Goal: Information Seeking & Learning: Learn about a topic

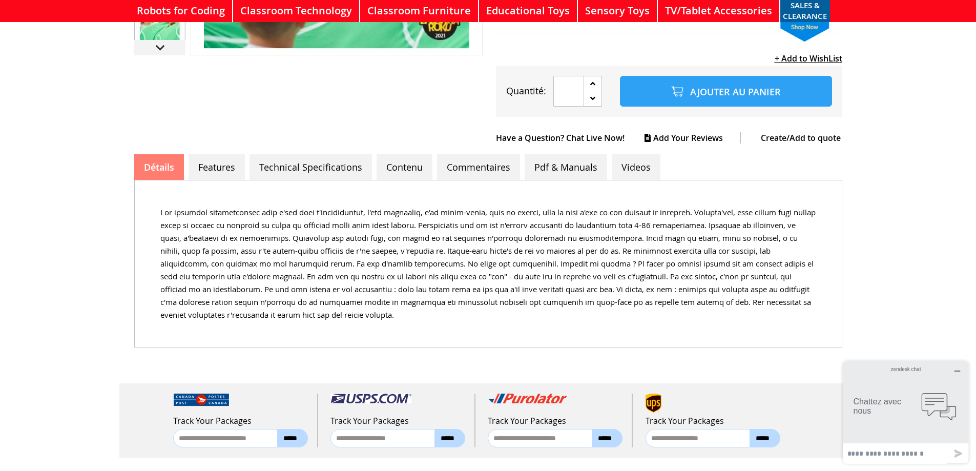
scroll to position [461, 0]
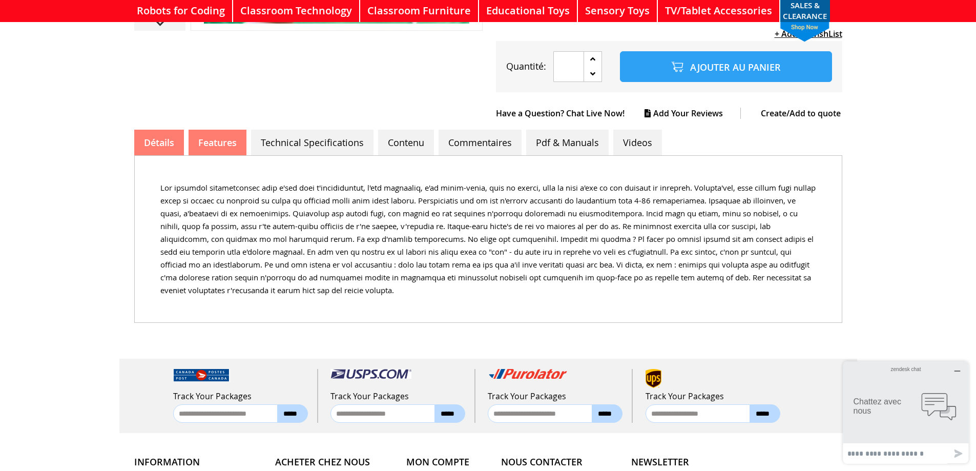
click at [229, 136] on link "Features" at bounding box center [218, 143] width 58 height 26
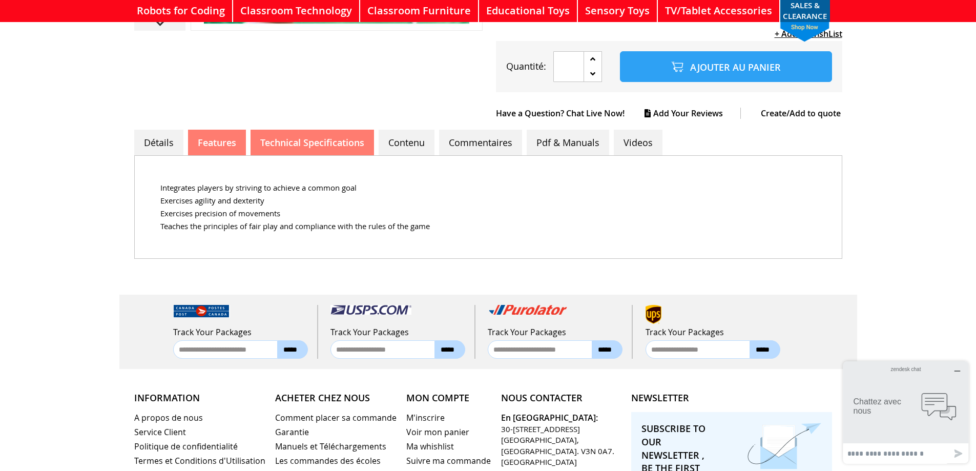
click at [310, 135] on link "Technical Specifications" at bounding box center [313, 143] width 124 height 26
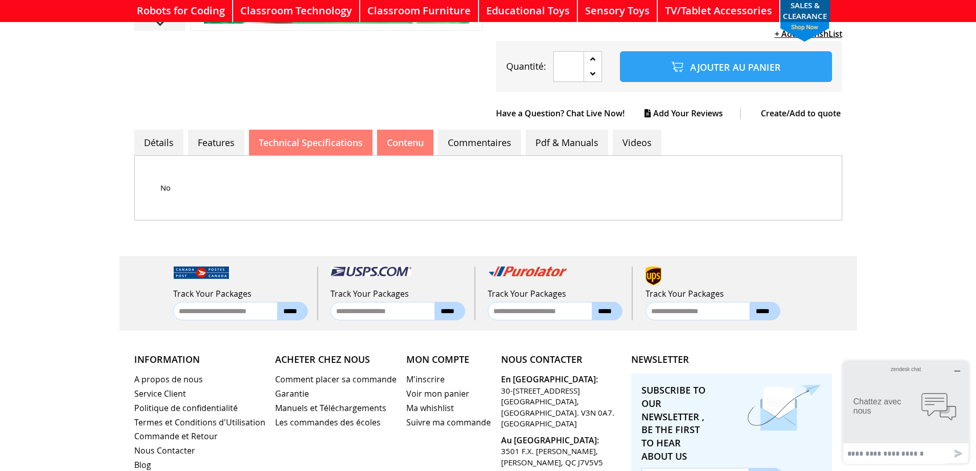
click at [422, 133] on link "Contenu" at bounding box center [405, 143] width 56 height 26
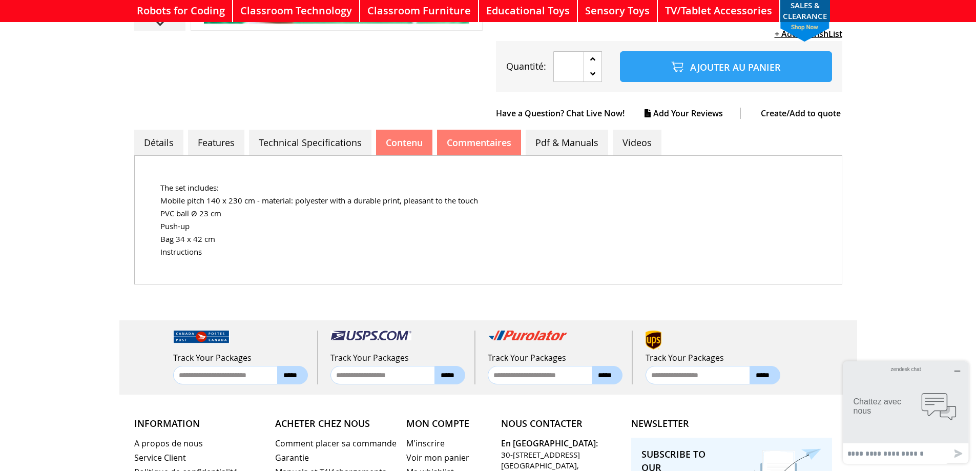
click at [486, 130] on link "Commentaires" at bounding box center [479, 143] width 84 height 26
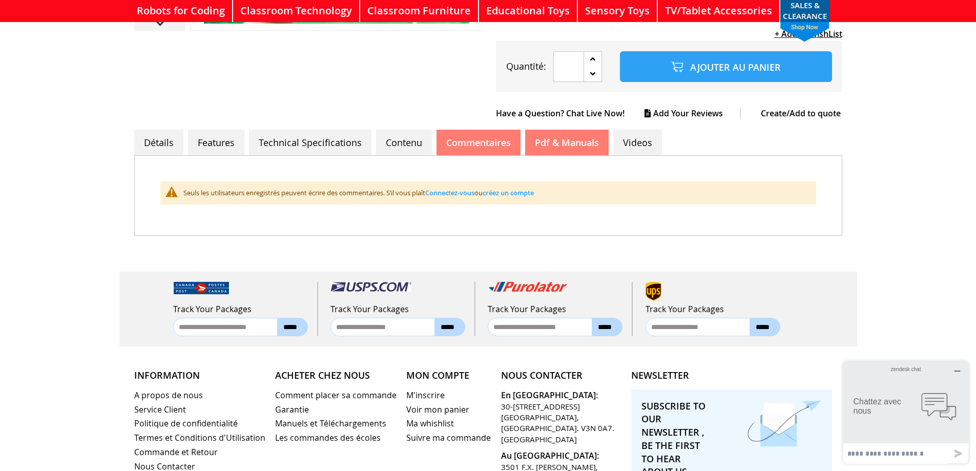
click at [585, 141] on link "Pdf & Manuals" at bounding box center [567, 143] width 84 height 26
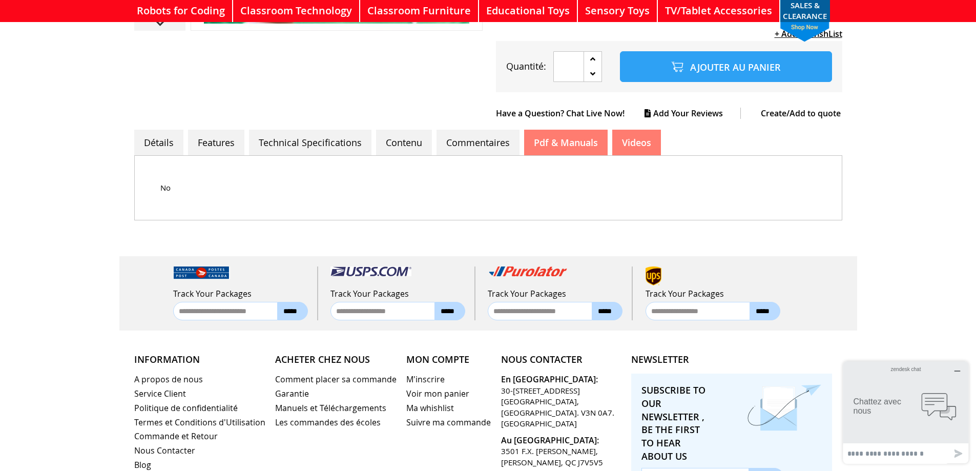
click at [645, 137] on link "Videos" at bounding box center [637, 143] width 49 height 26
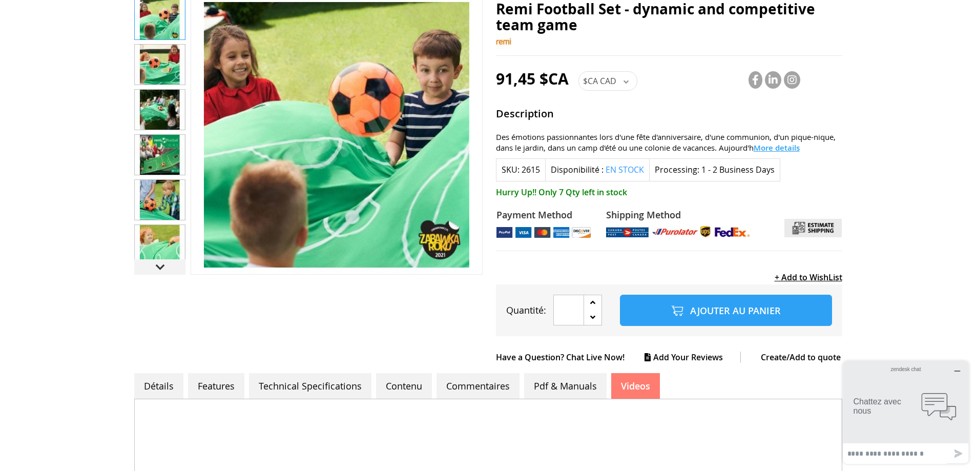
scroll to position [0, 0]
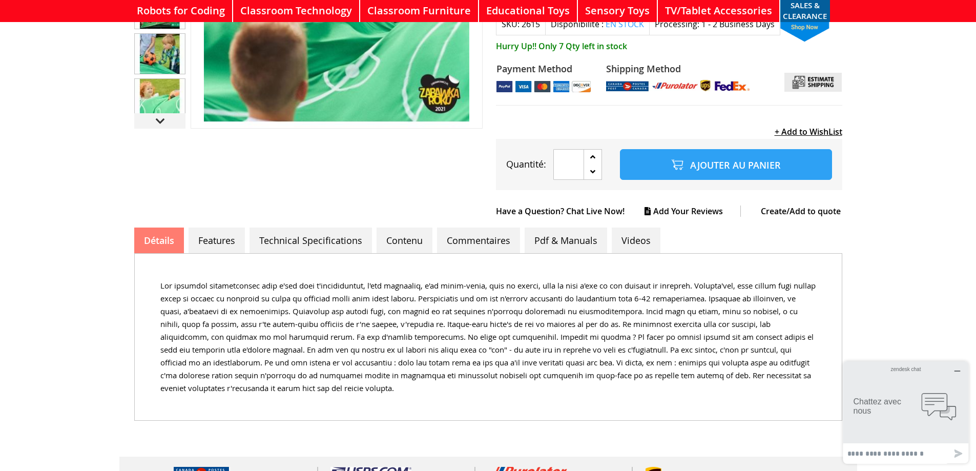
scroll to position [461, 0]
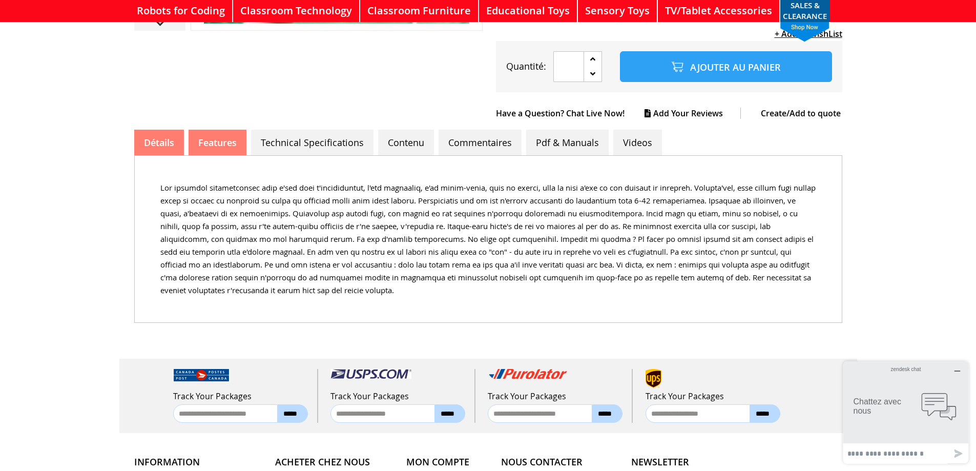
click at [218, 141] on link "Features" at bounding box center [218, 143] width 58 height 26
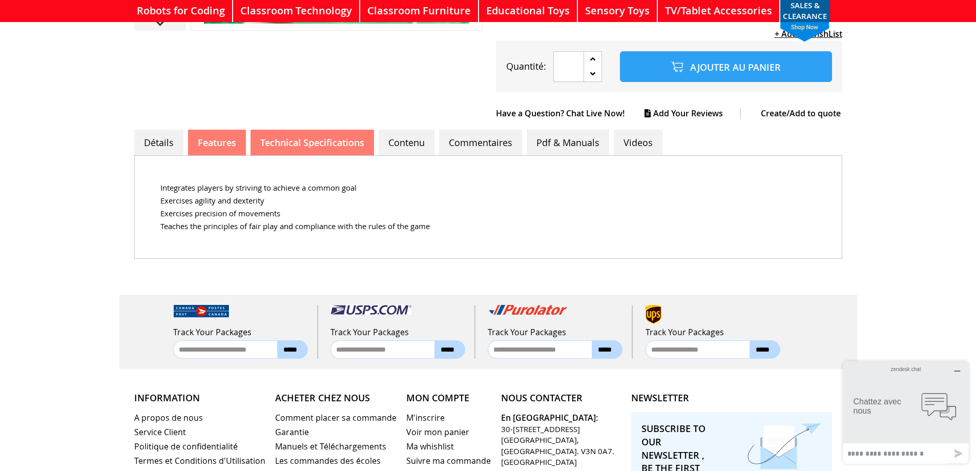
click at [272, 136] on link "Technical Specifications" at bounding box center [313, 143] width 124 height 26
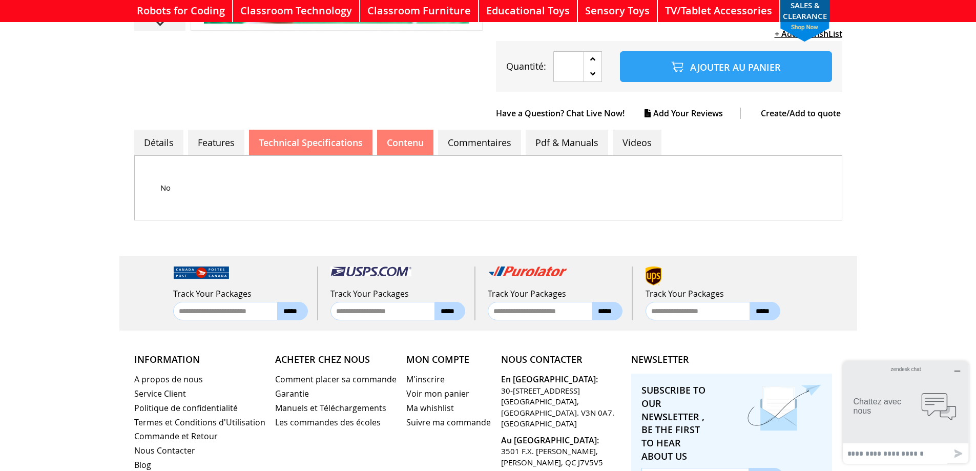
click at [413, 130] on link "Contenu" at bounding box center [405, 143] width 56 height 26
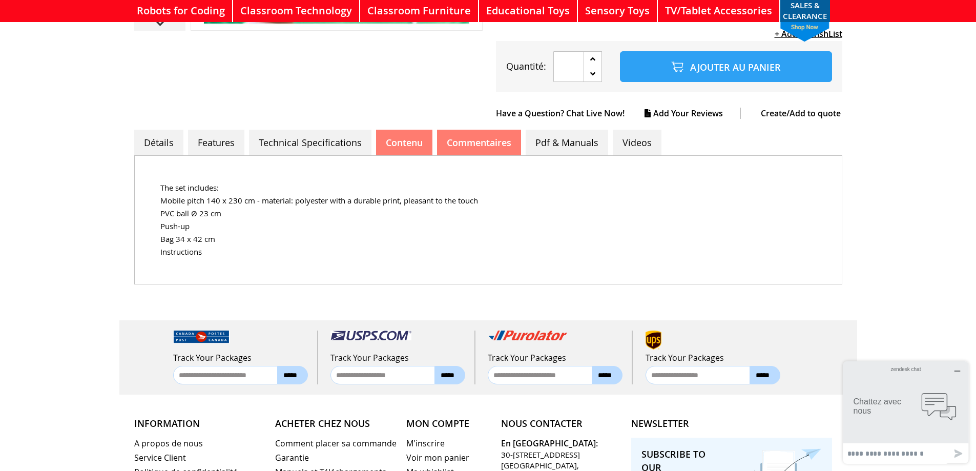
click at [484, 130] on link "Commentaires" at bounding box center [479, 143] width 84 height 26
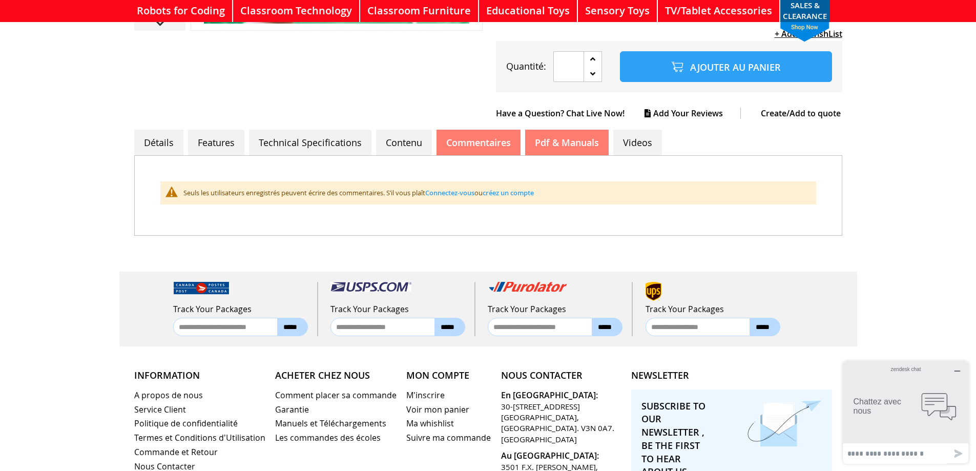
click at [582, 130] on link "Pdf & Manuals" at bounding box center [567, 143] width 84 height 26
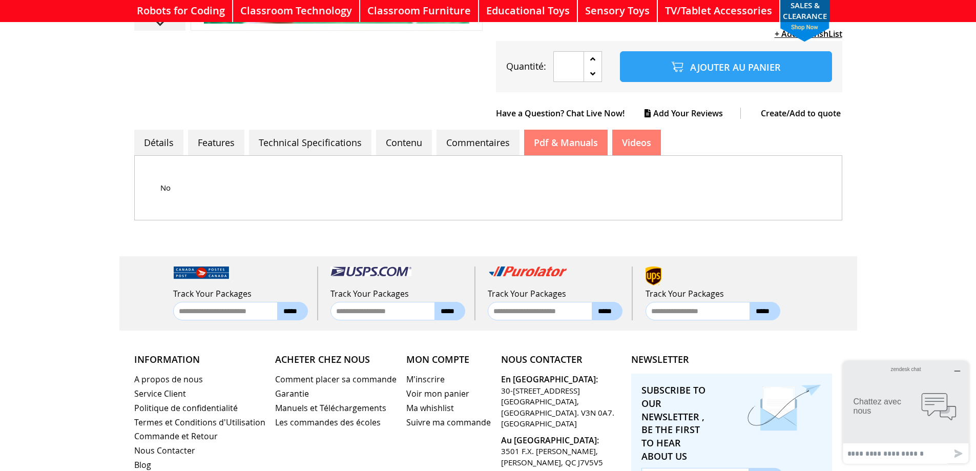
click at [642, 133] on link "Videos" at bounding box center [637, 143] width 49 height 26
